Goal: Information Seeking & Learning: Learn about a topic

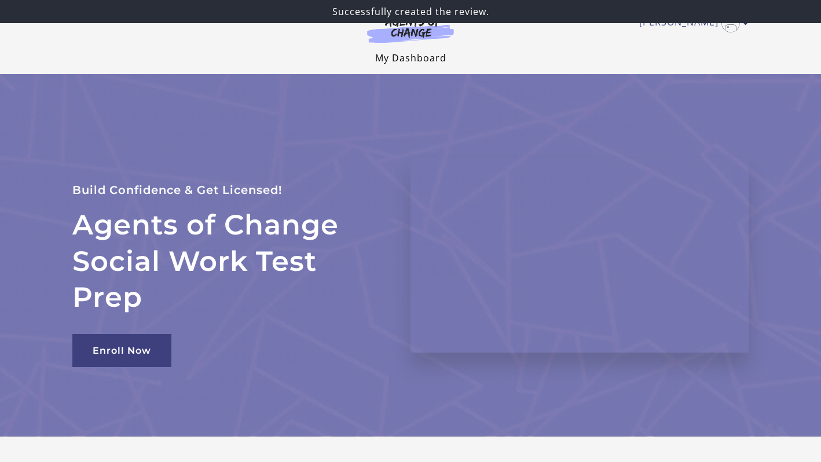
click at [397, 57] on link "My Dashboard" at bounding box center [410, 58] width 71 height 13
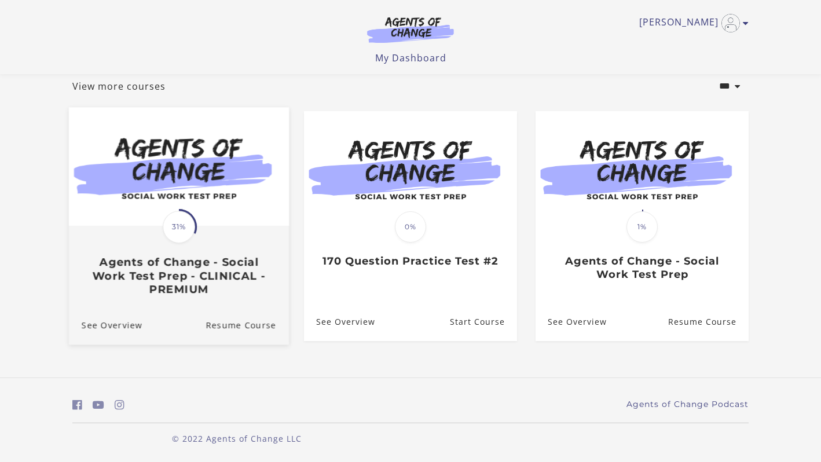
scroll to position [69, 0]
click at [183, 302] on link "Translation missing: en.liquid.partials.dashboard_course_card.progress_descript…" at bounding box center [179, 206] width 220 height 198
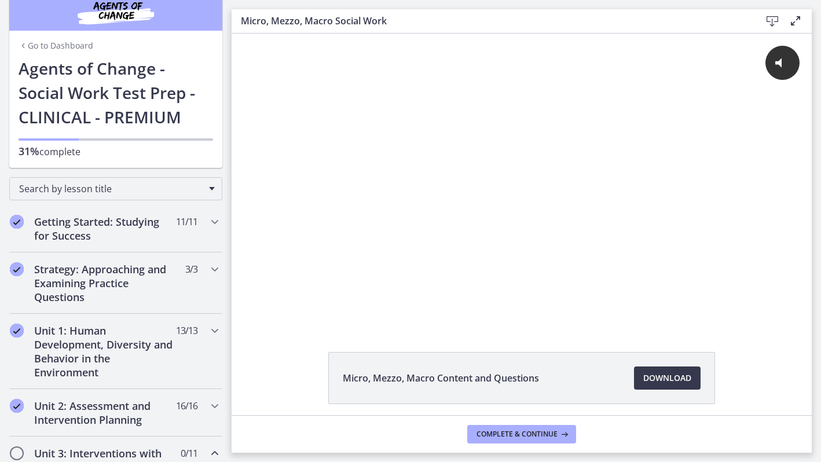
scroll to position [18, 0]
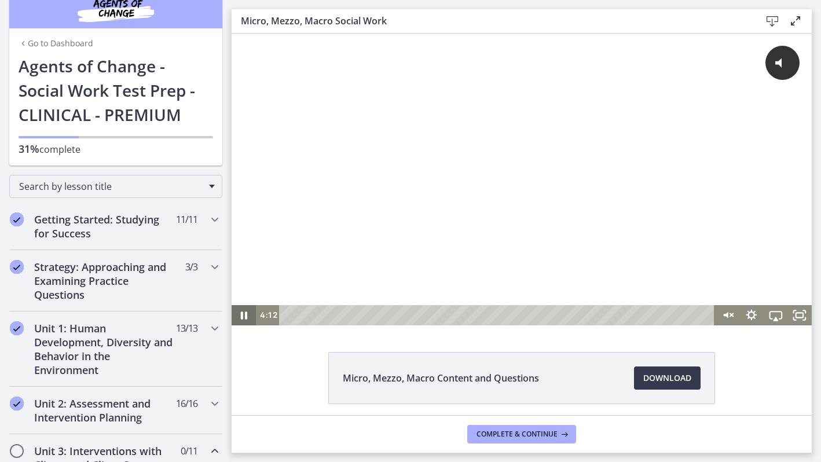
click at [247, 319] on icon "Pause" at bounding box center [244, 316] width 6 height 8
click at [247, 319] on icon "Play Video" at bounding box center [244, 315] width 29 height 24
click at [729, 74] on button "Click for sound @keyframes VOLUME_SMALL_WAVE_FLASH { 0% { opacity: 0; } 33% { o…" at bounding box center [741, 63] width 118 height 34
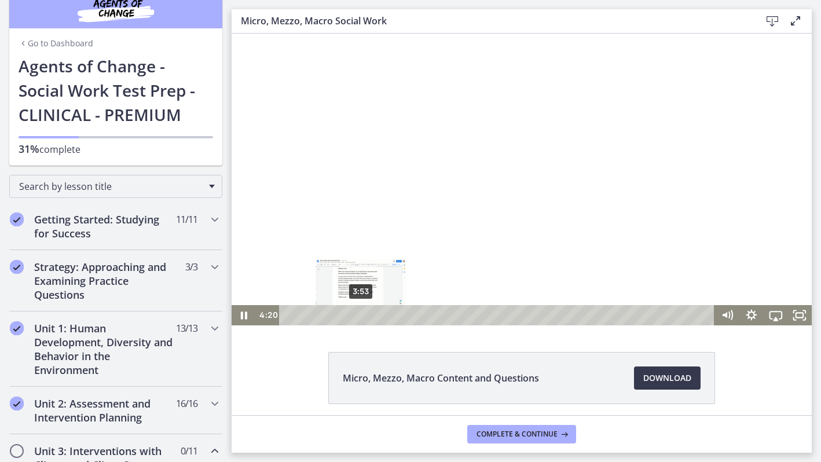
click at [361, 313] on div "3:53" at bounding box center [498, 315] width 421 height 20
click at [802, 319] on icon "Fullscreen" at bounding box center [799, 315] width 29 height 24
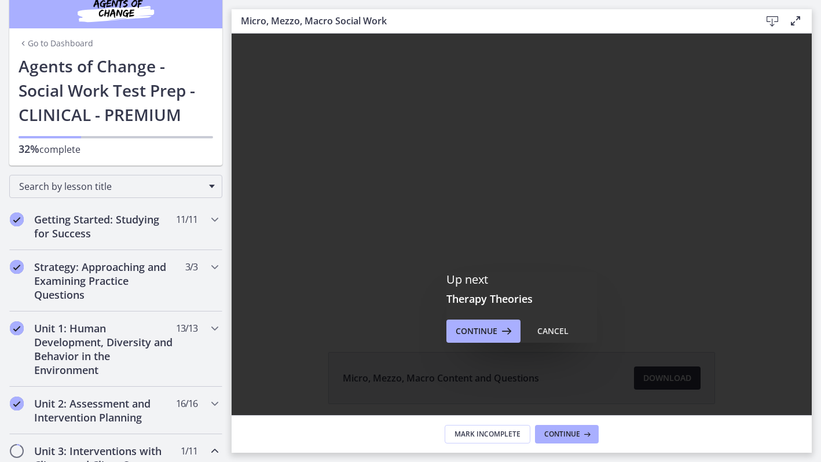
scroll to position [0, 0]
click at [502, 335] on icon at bounding box center [505, 331] width 16 height 14
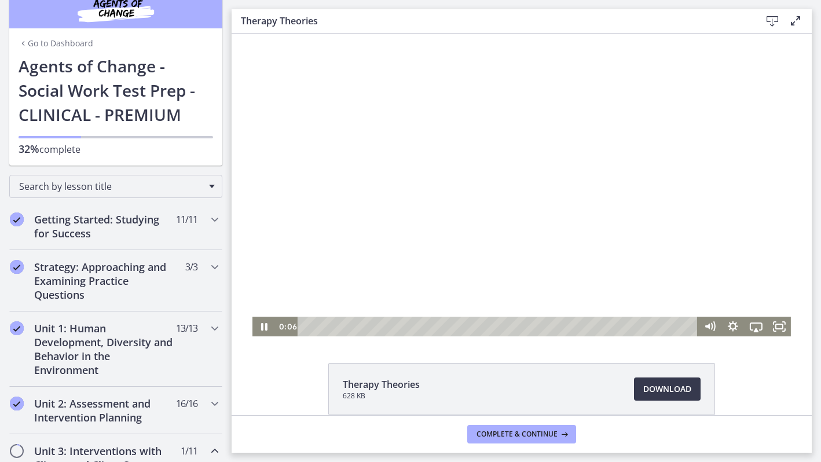
click at [510, 248] on div at bounding box center [522, 185] width 539 height 303
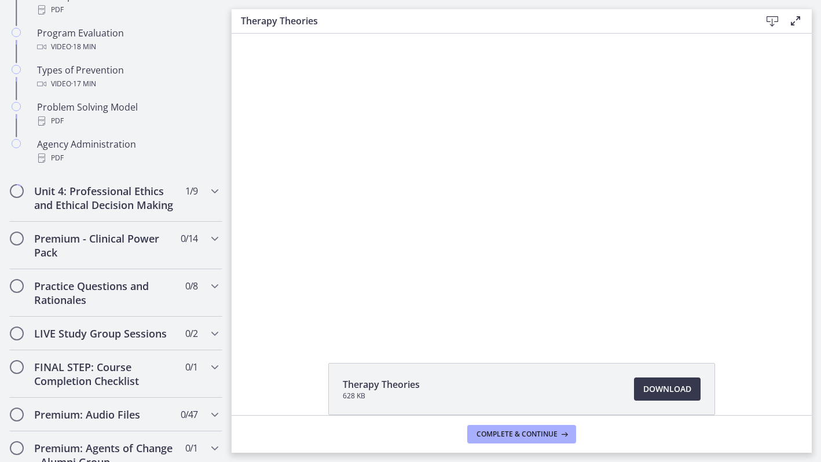
scroll to position [785, 0]
click at [196, 250] on div "Premium - Clinical Power Pack 0 / 14 Completed" at bounding box center [115, 244] width 213 height 47
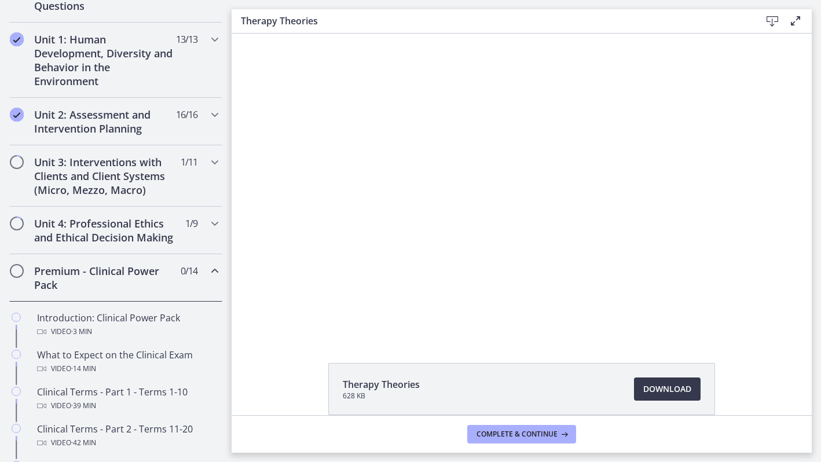
scroll to position [287, 0]
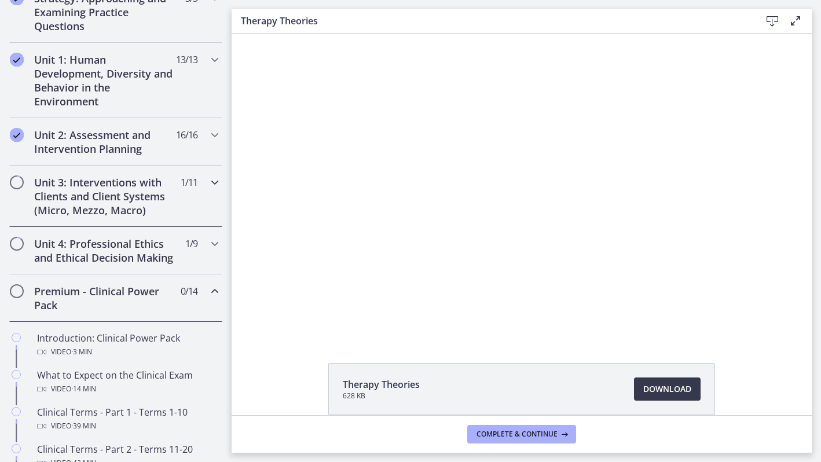
click at [203, 205] on div "Unit 3: Interventions with Clients and Client Systems (Micro, Mezzo, Macro) 1 /…" at bounding box center [115, 196] width 213 height 61
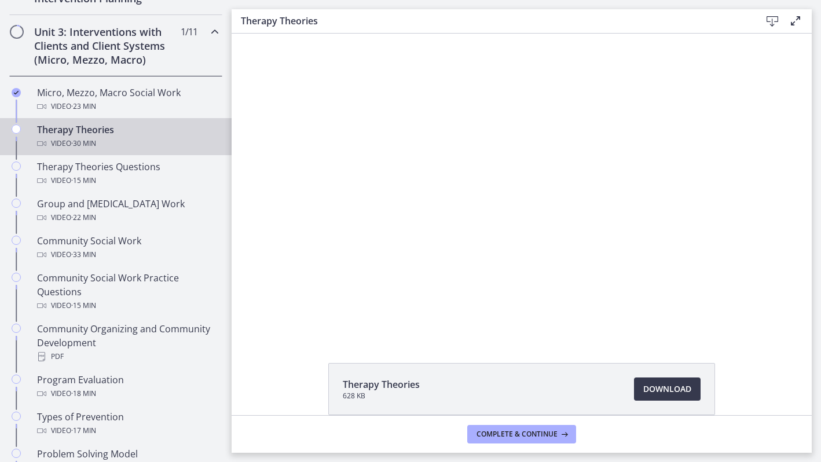
scroll to position [425, 0]
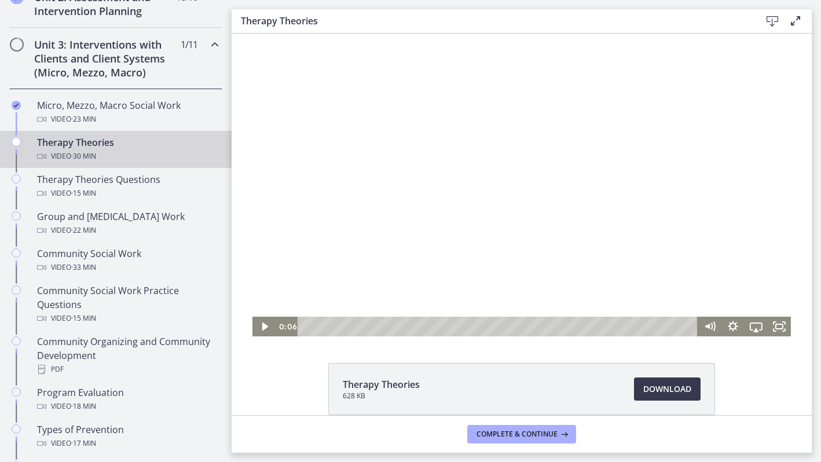
click at [494, 124] on div at bounding box center [522, 185] width 539 height 303
click at [528, 211] on div at bounding box center [522, 185] width 539 height 303
